Goal: Communication & Community: Participate in discussion

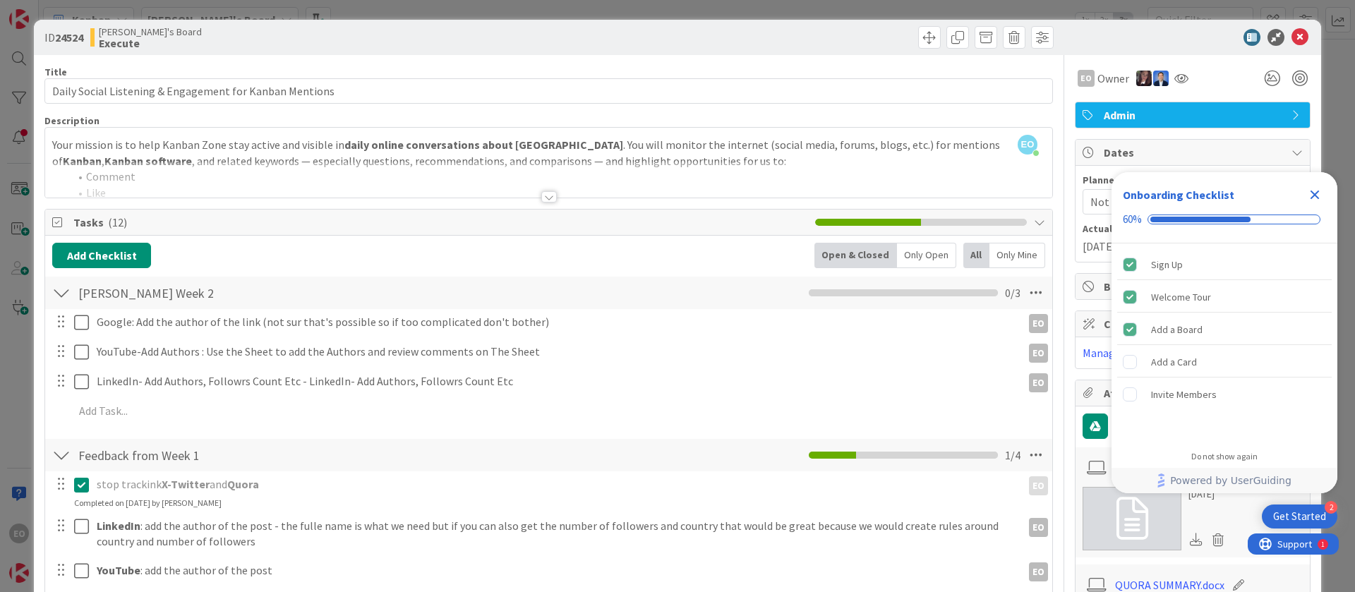
click at [343, 150] on div "EO [PERSON_NAME] joined 3 hrs 22 m ago Your mission is to help Kanban Zone stay…" at bounding box center [548, 163] width 1007 height 70
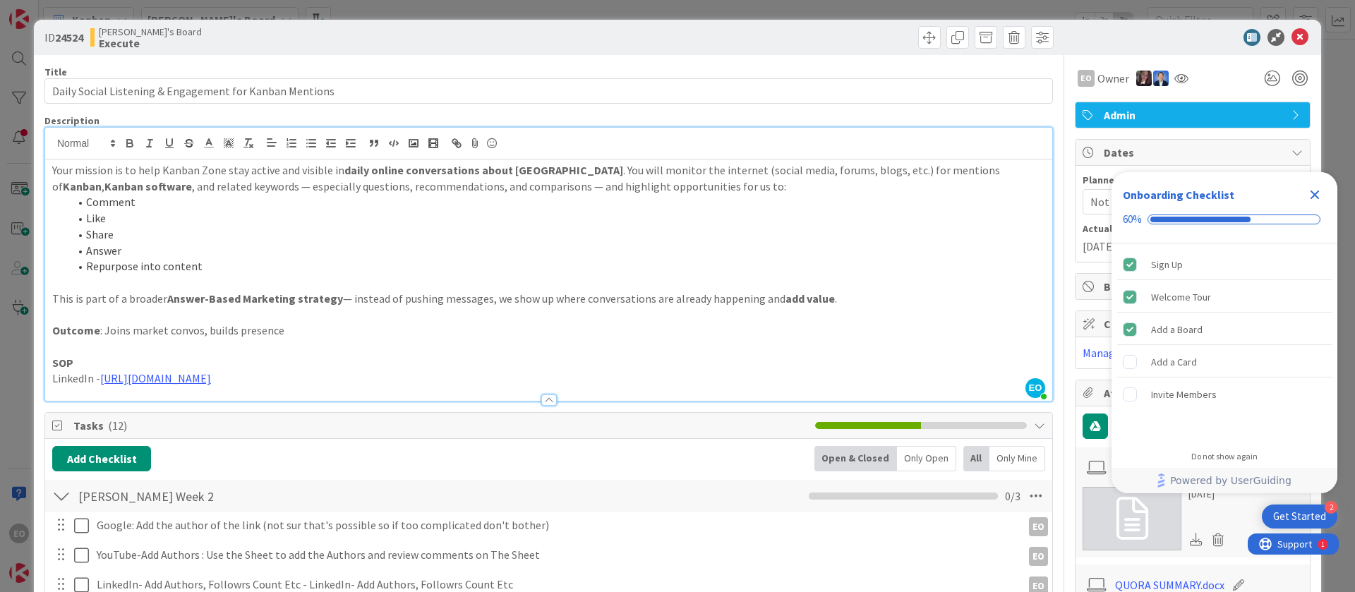
click at [310, 215] on li "Like" at bounding box center [557, 218] width 976 height 16
click at [305, 220] on li "Like" at bounding box center [557, 218] width 976 height 16
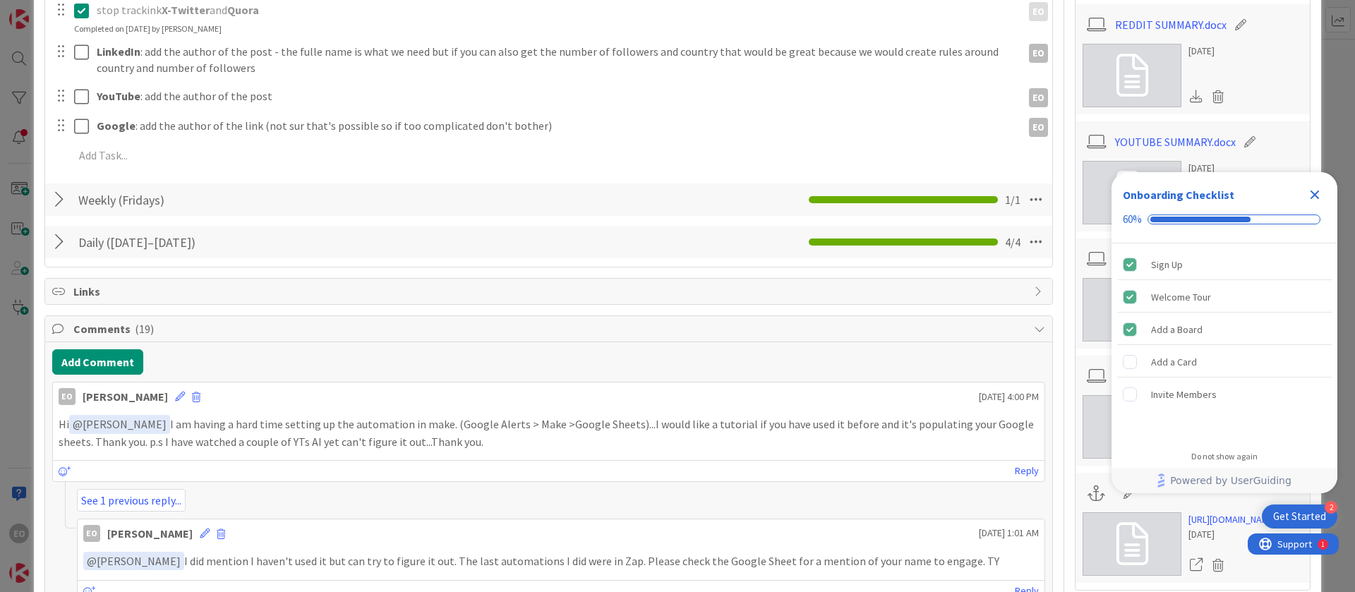
scroll to position [741, 0]
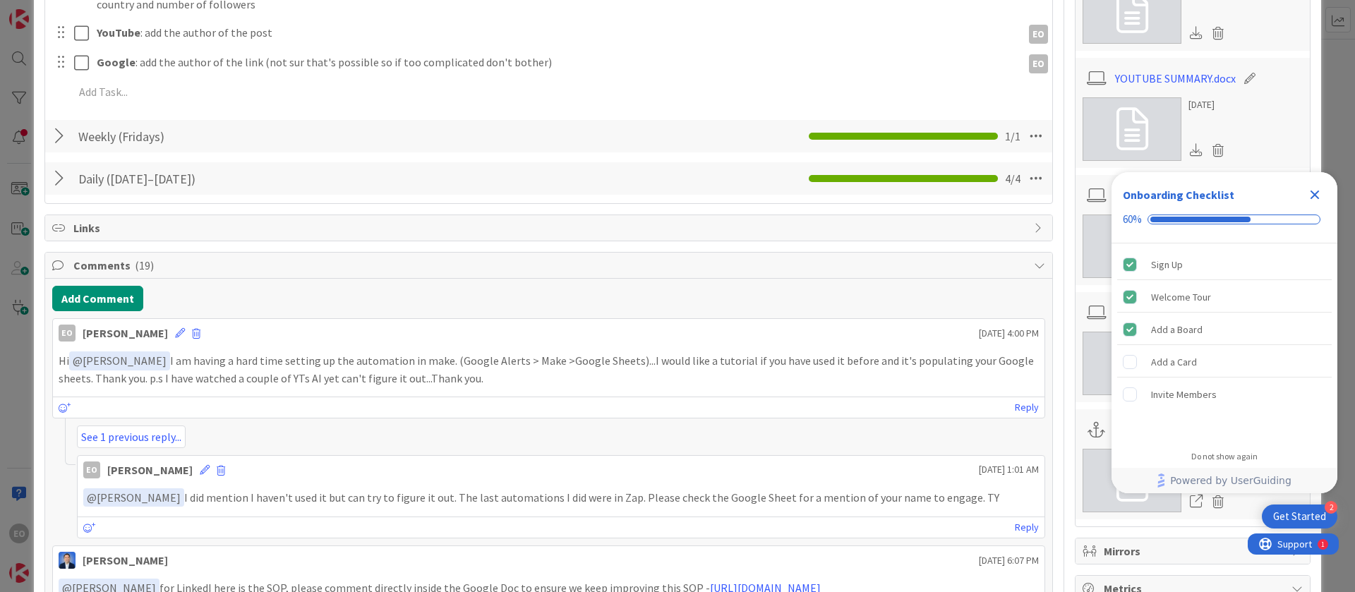
click at [1315, 195] on icon "Close Checklist" at bounding box center [1314, 195] width 9 height 9
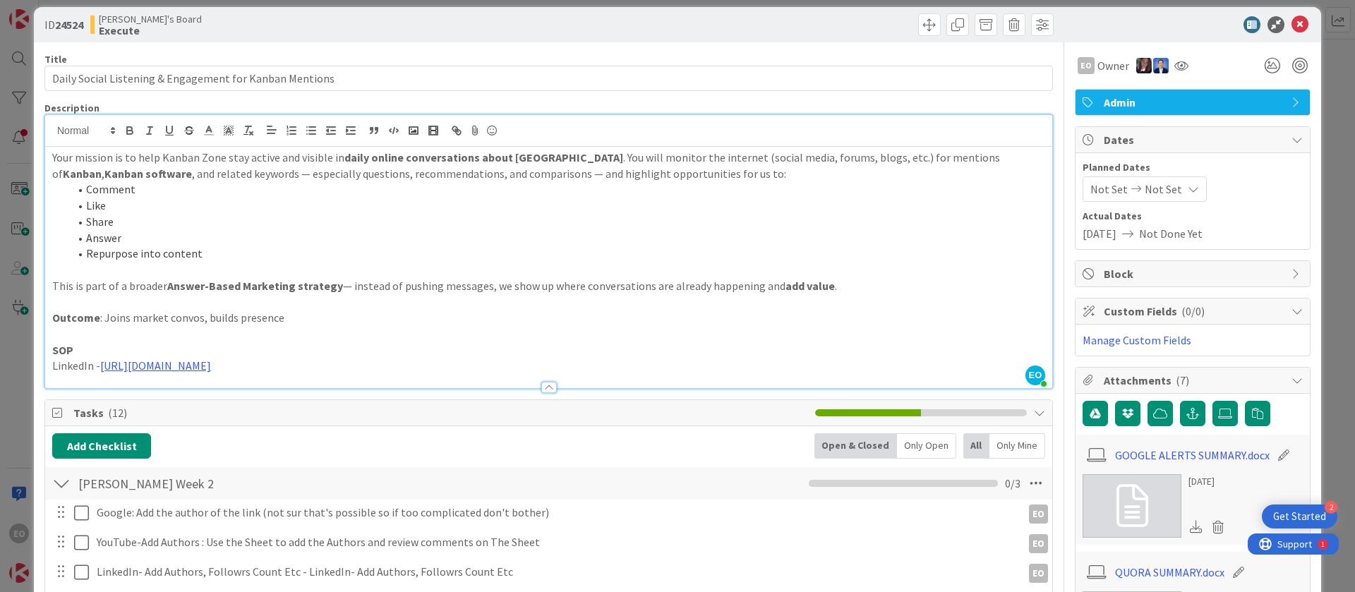
scroll to position [0, 0]
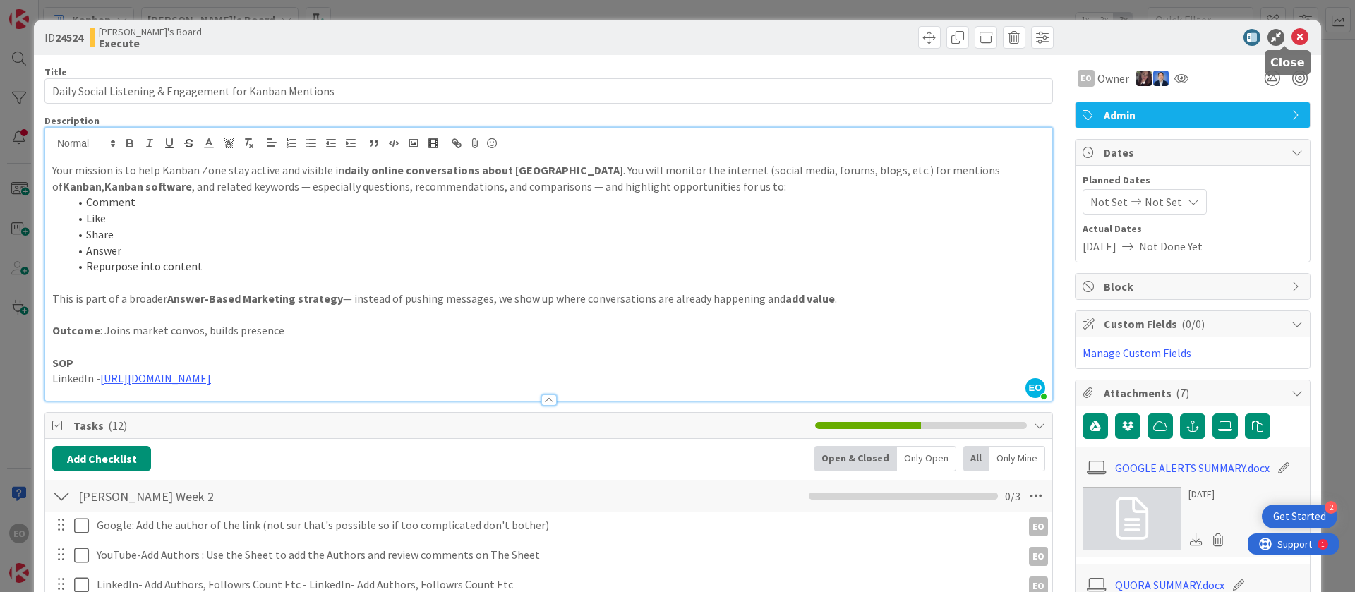
click at [1291, 29] on icon at bounding box center [1299, 37] width 17 height 17
